Goal: Transaction & Acquisition: Download file/media

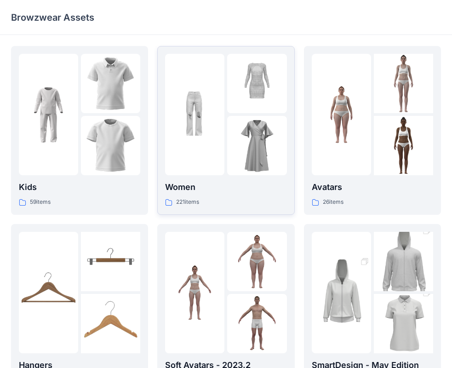
click at [216, 106] on img at bounding box center [194, 114] width 59 height 59
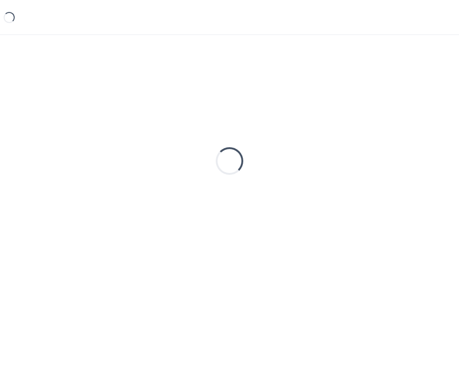
click at [216, 106] on div "Loading..." at bounding box center [229, 161] width 437 height 230
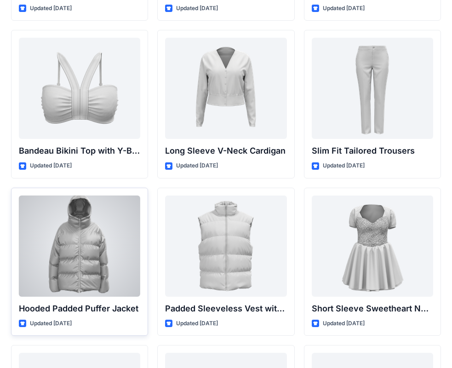
scroll to position [913, 0]
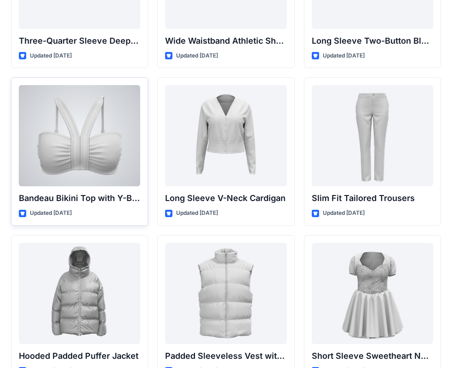
click at [80, 128] on div at bounding box center [79, 135] width 121 height 101
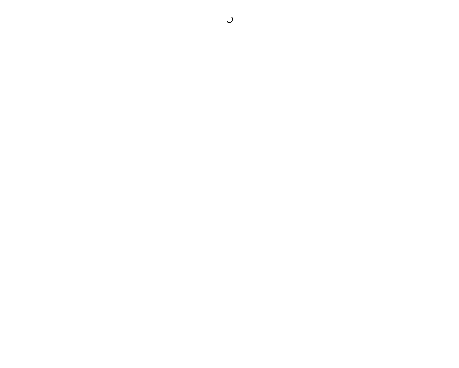
click at [80, 128] on div at bounding box center [229, 184] width 459 height 368
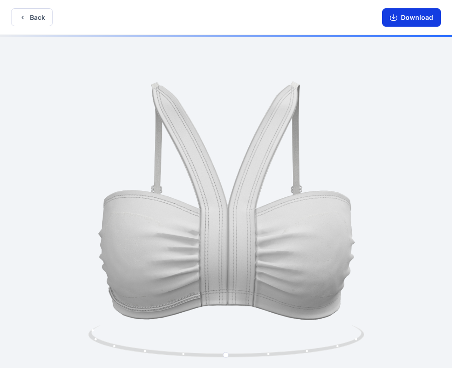
click at [404, 17] on button "Download" at bounding box center [411, 17] width 59 height 18
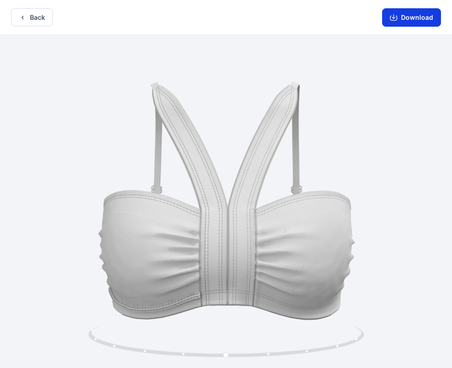
click at [430, 11] on button "Download" at bounding box center [411, 17] width 59 height 18
click at [22, 7] on div "Back Download" at bounding box center [226, 17] width 452 height 35
click at [24, 20] on icon "button" at bounding box center [22, 17] width 7 height 7
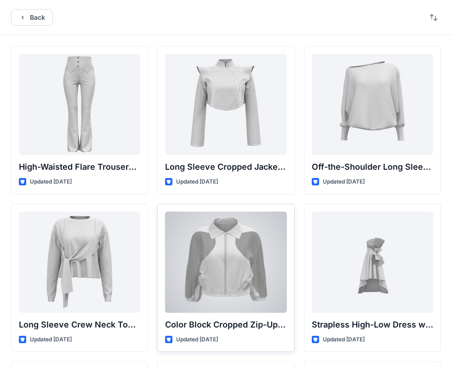
click at [248, 251] on div at bounding box center [225, 261] width 121 height 101
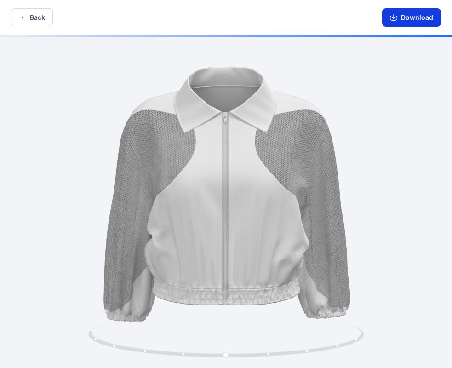
click at [406, 20] on button "Download" at bounding box center [411, 17] width 59 height 18
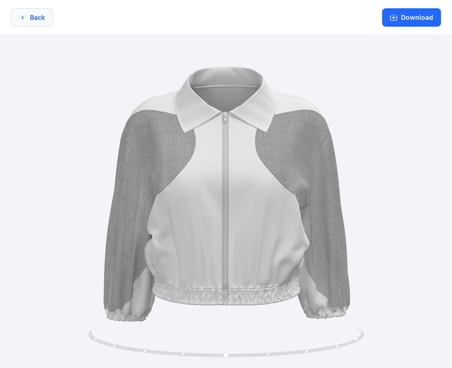
click at [15, 15] on button "Back" at bounding box center [32, 17] width 42 height 18
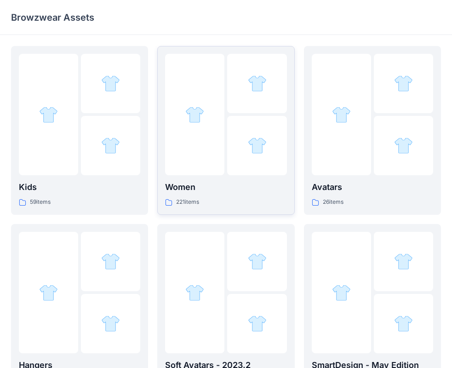
click at [221, 167] on div at bounding box center [194, 114] width 59 height 121
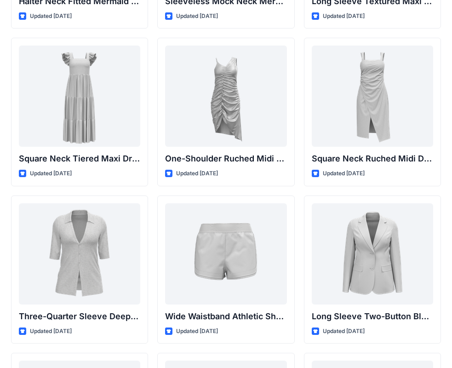
scroll to position [710, 0]
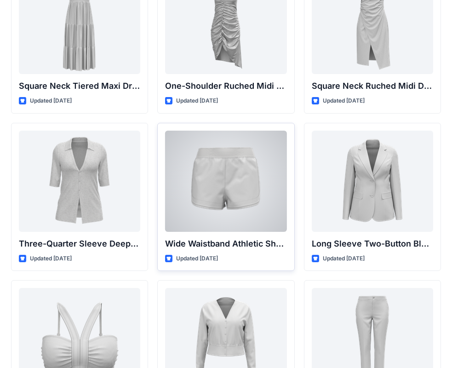
click at [246, 162] on div at bounding box center [225, 180] width 121 height 101
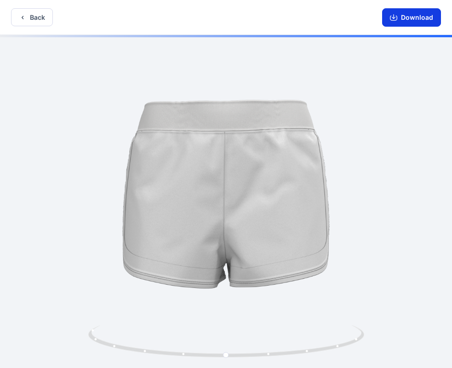
click at [402, 18] on button "Download" at bounding box center [411, 17] width 59 height 18
